Goal: Obtain resource: Download file/media

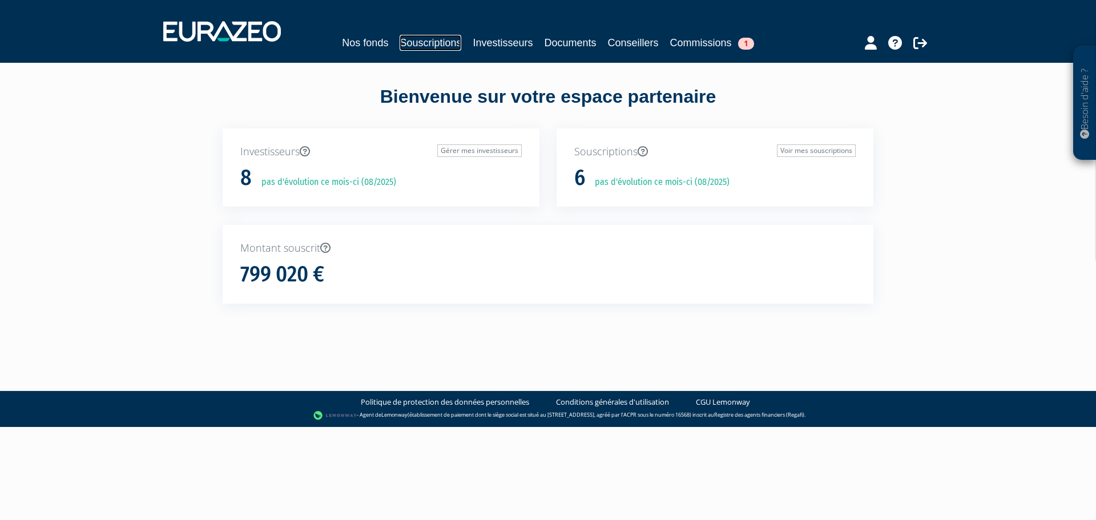
click at [446, 41] on link "Souscriptions" at bounding box center [431, 43] width 62 height 16
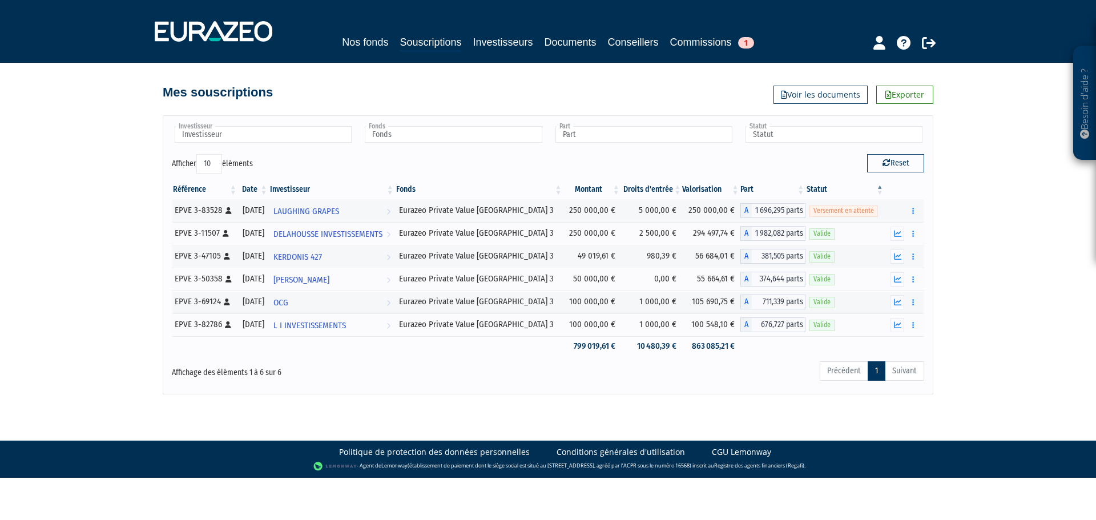
click at [908, 369] on ul "Précédent 1 Suivant" at bounding box center [872, 370] width 104 height 19
click at [494, 46] on link "Investisseurs" at bounding box center [503, 42] width 60 height 16
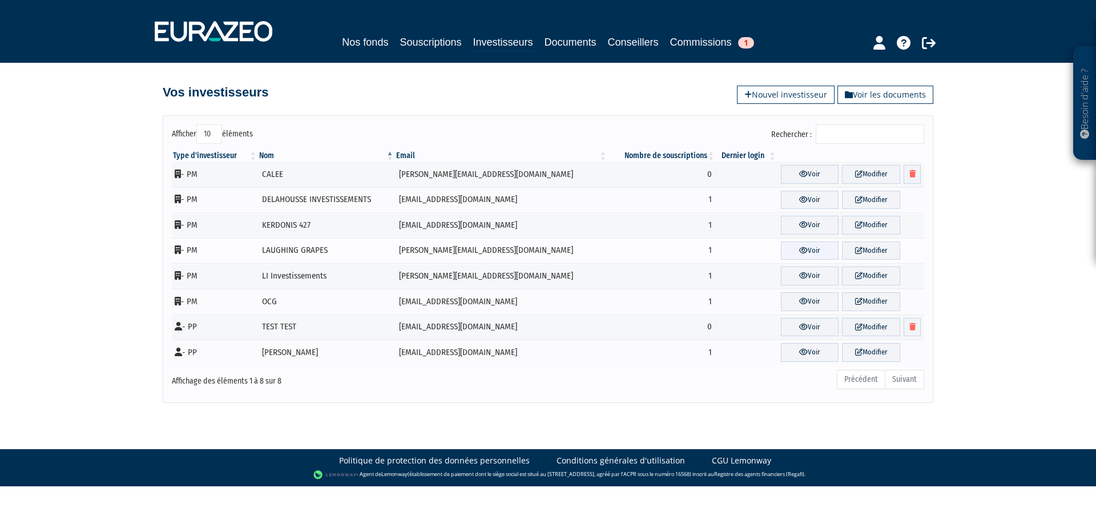
click at [793, 245] on link "Voir" at bounding box center [810, 250] width 58 height 19
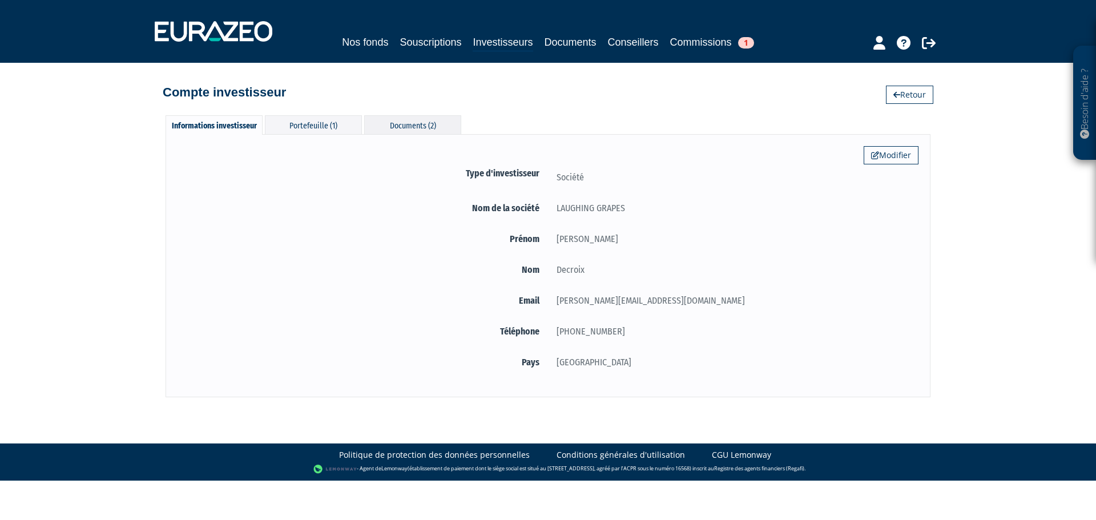
click at [418, 117] on div "Documents (2)" at bounding box center [412, 124] width 97 height 19
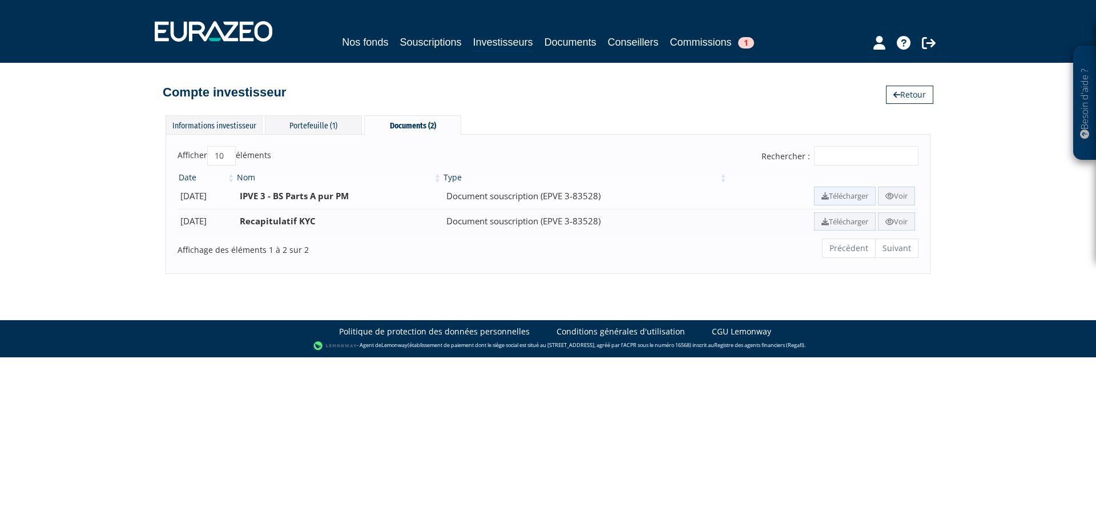
click at [844, 196] on link "Télécharger" at bounding box center [845, 196] width 62 height 19
